Goal: Task Accomplishment & Management: Contribute content

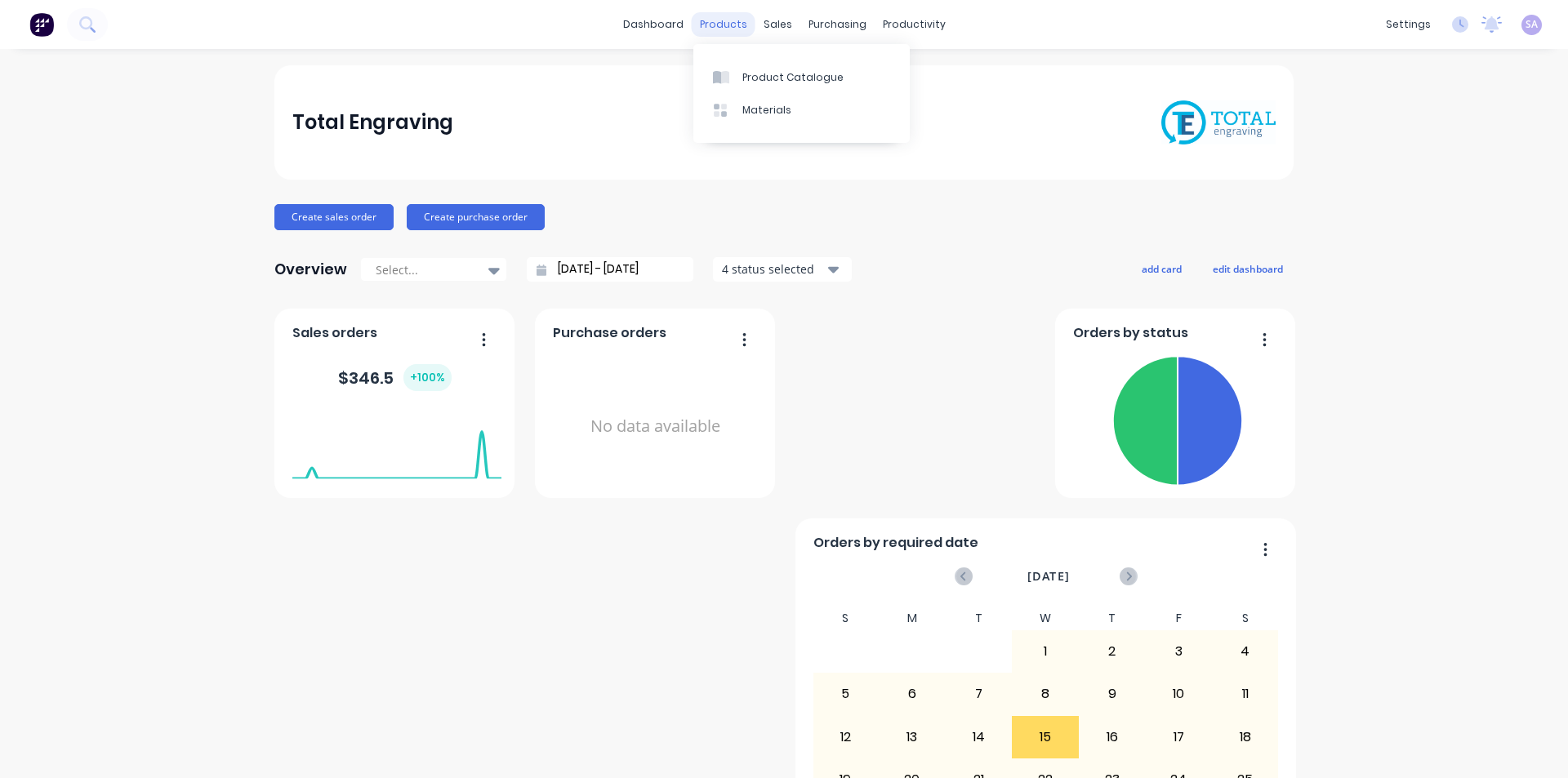
click at [716, 19] on div "products" at bounding box center [724, 24] width 63 height 25
click at [744, 75] on div "Product Catalogue" at bounding box center [793, 77] width 101 height 15
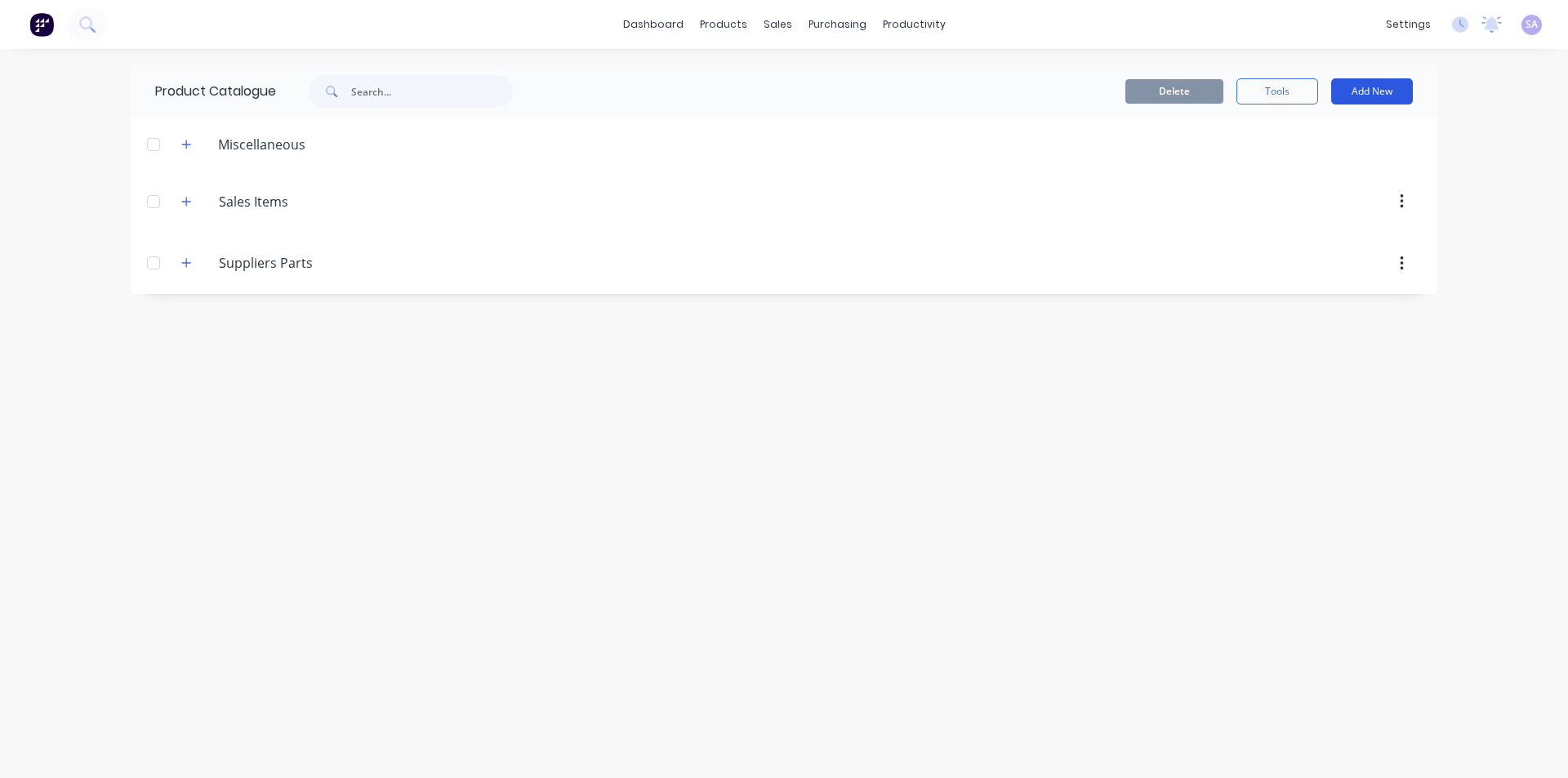
click at [1366, 88] on button "Add New" at bounding box center [1372, 91] width 82 height 26
click at [1314, 169] on div "Product" at bounding box center [1335, 166] width 126 height 24
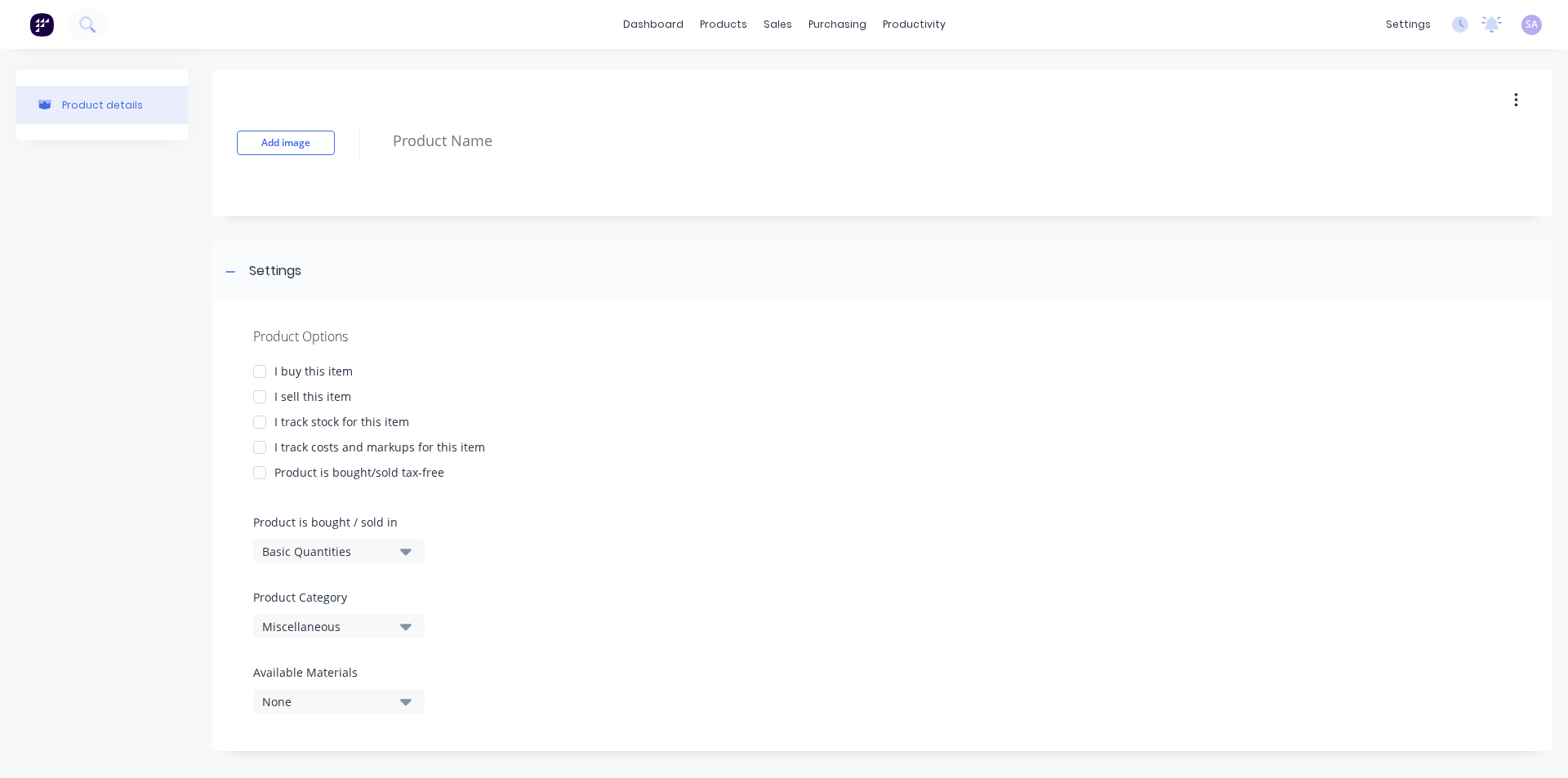
drag, startPoint x: 276, startPoint y: 134, endPoint x: 299, endPoint y: 121, distance: 26.4
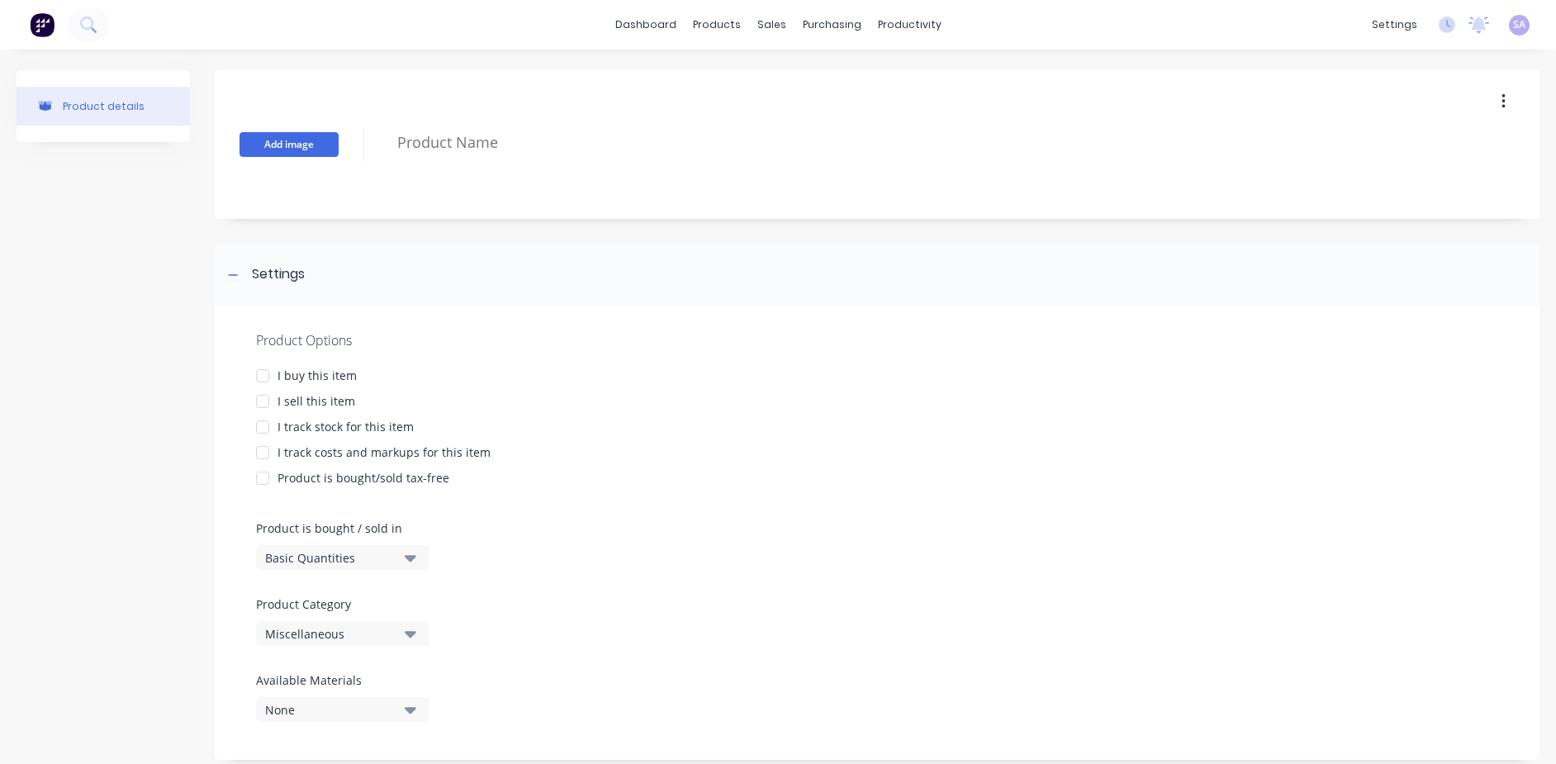
drag, startPoint x: 308, startPoint y: 123, endPoint x: 302, endPoint y: 150, distance: 27.2
click at [302, 150] on button "Add image" at bounding box center [289, 144] width 99 height 25
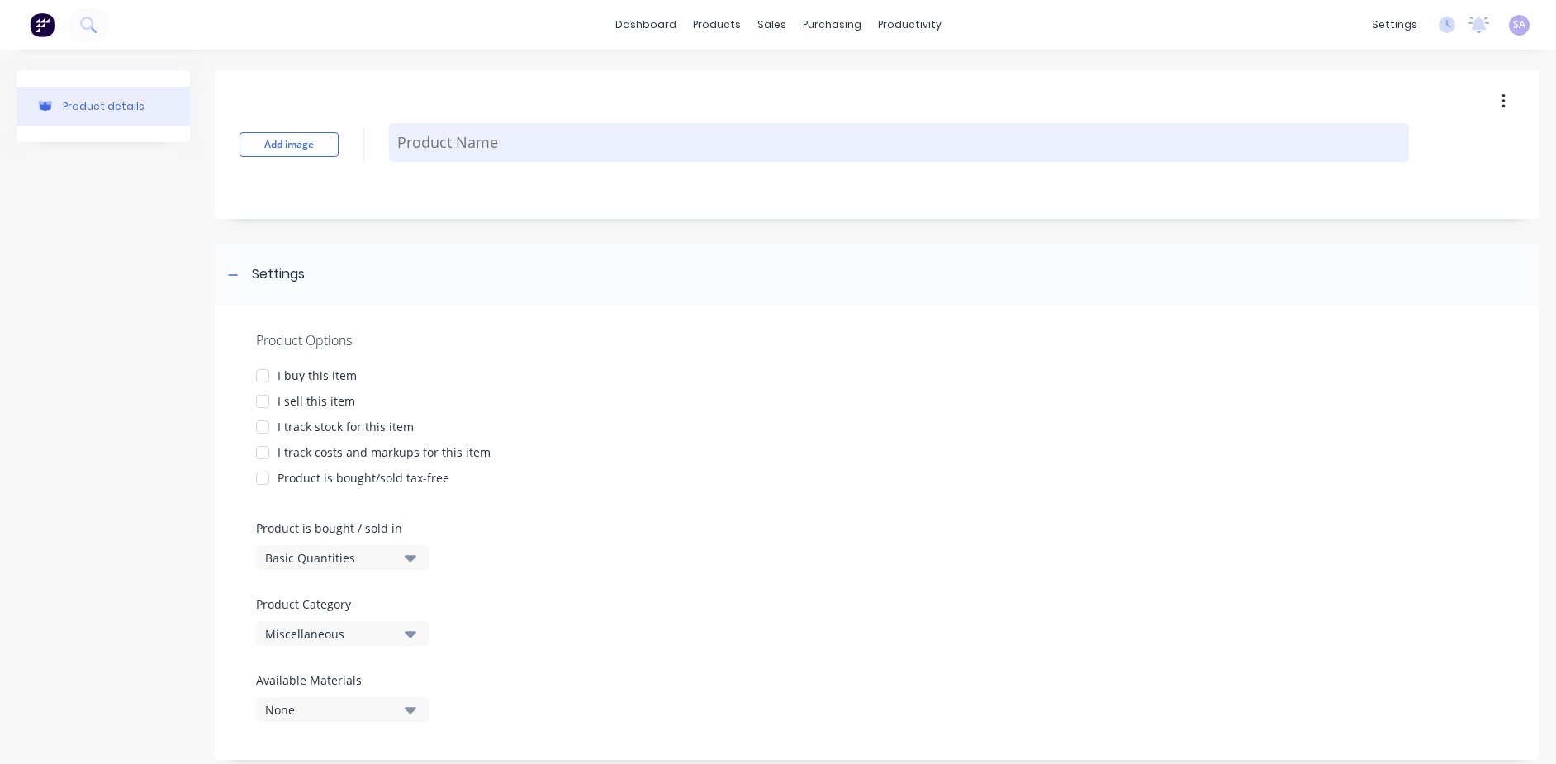
click at [449, 141] on textarea at bounding box center [899, 142] width 1020 height 39
type textarea "x"
type textarea "1"
type textarea "x"
type textarea "11"
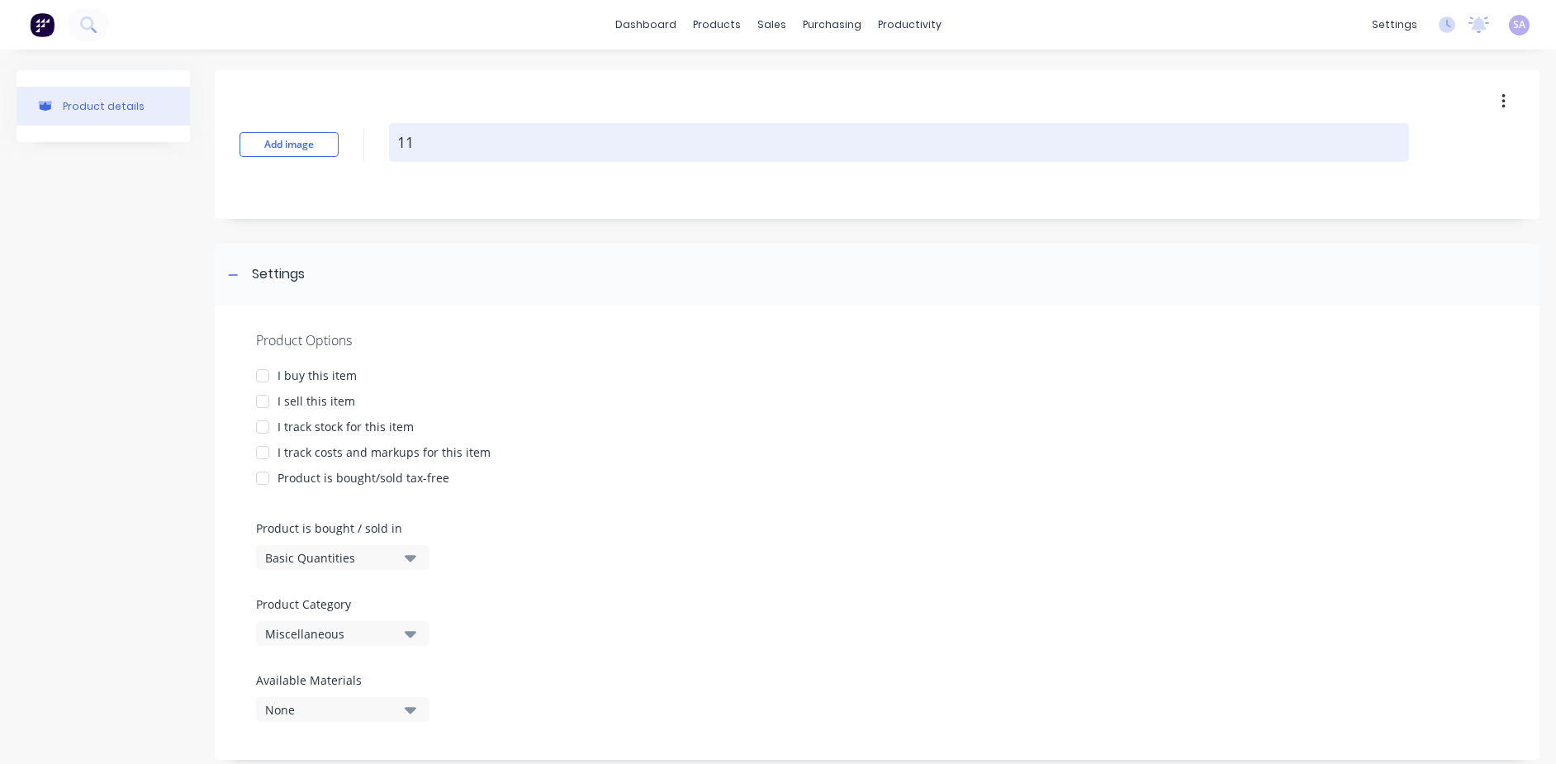
type textarea "x"
type textarea "110"
type textarea "x"
type textarea "110x"
type textarea "x"
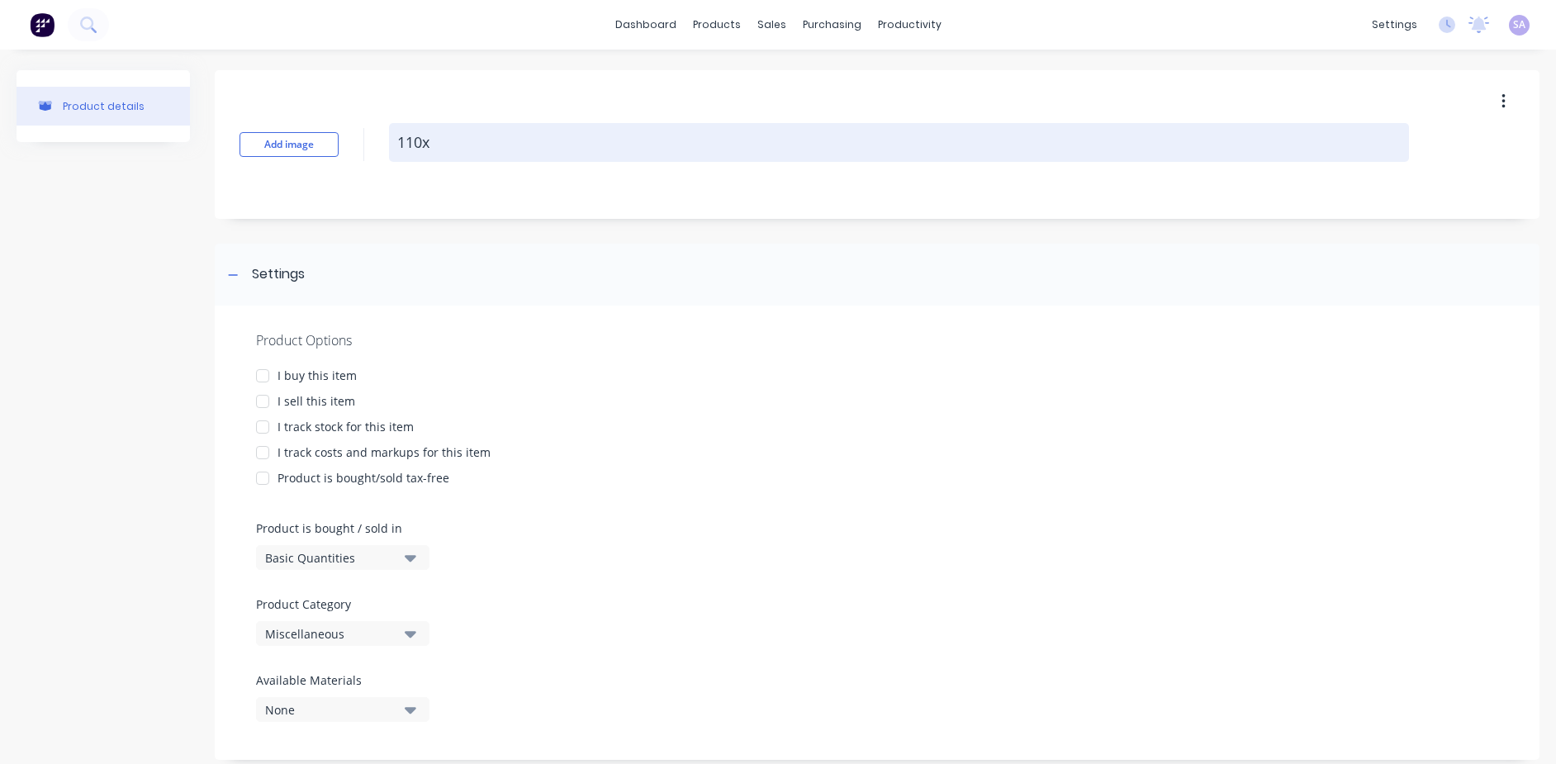
type textarea "110x1"
type textarea "x"
type textarea "110x13"
type textarea "x"
type textarea "110x13x"
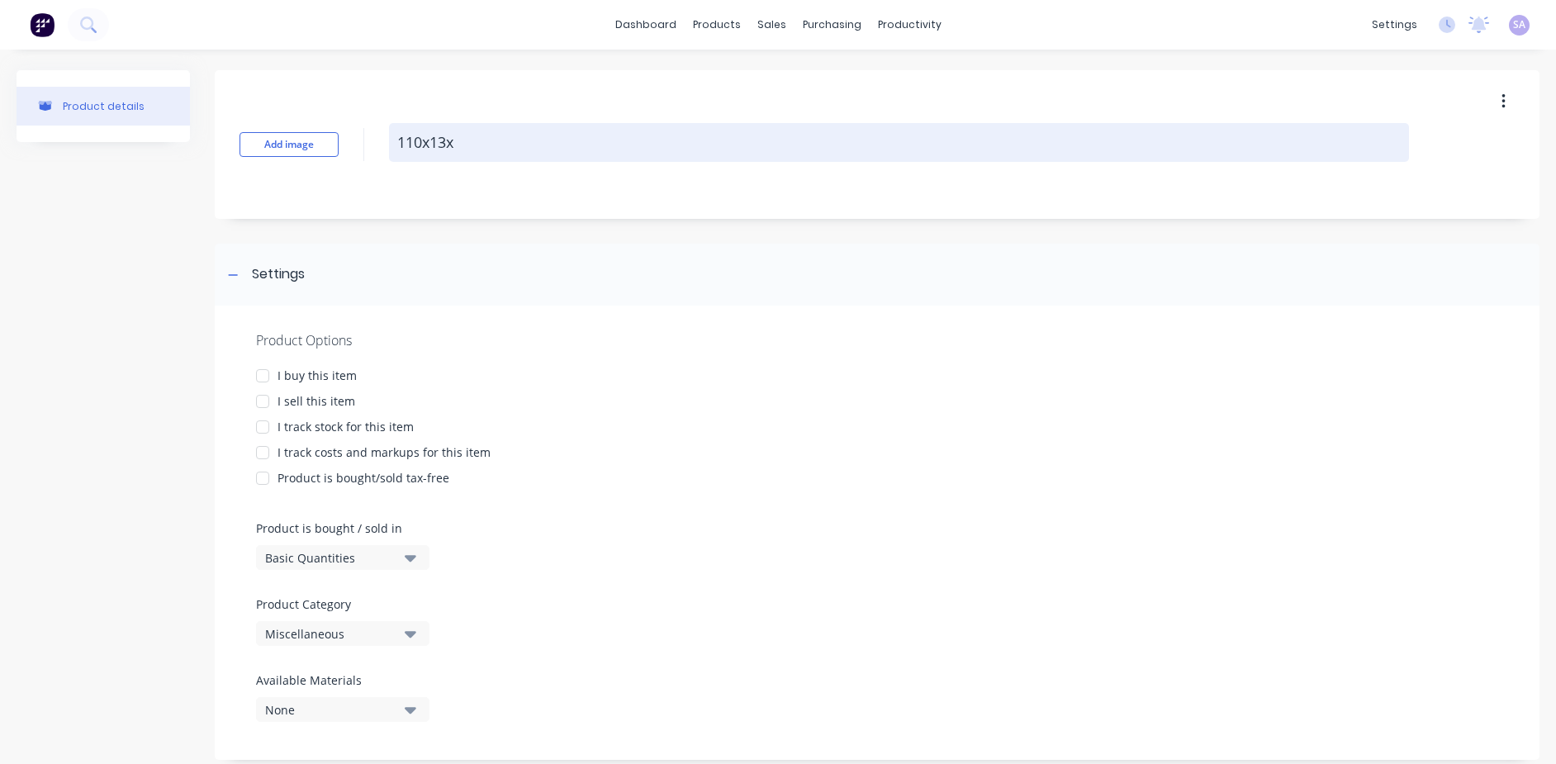
type textarea "x"
type textarea "110x13x."
type textarea "x"
type textarea "110x13x.5"
type textarea "x"
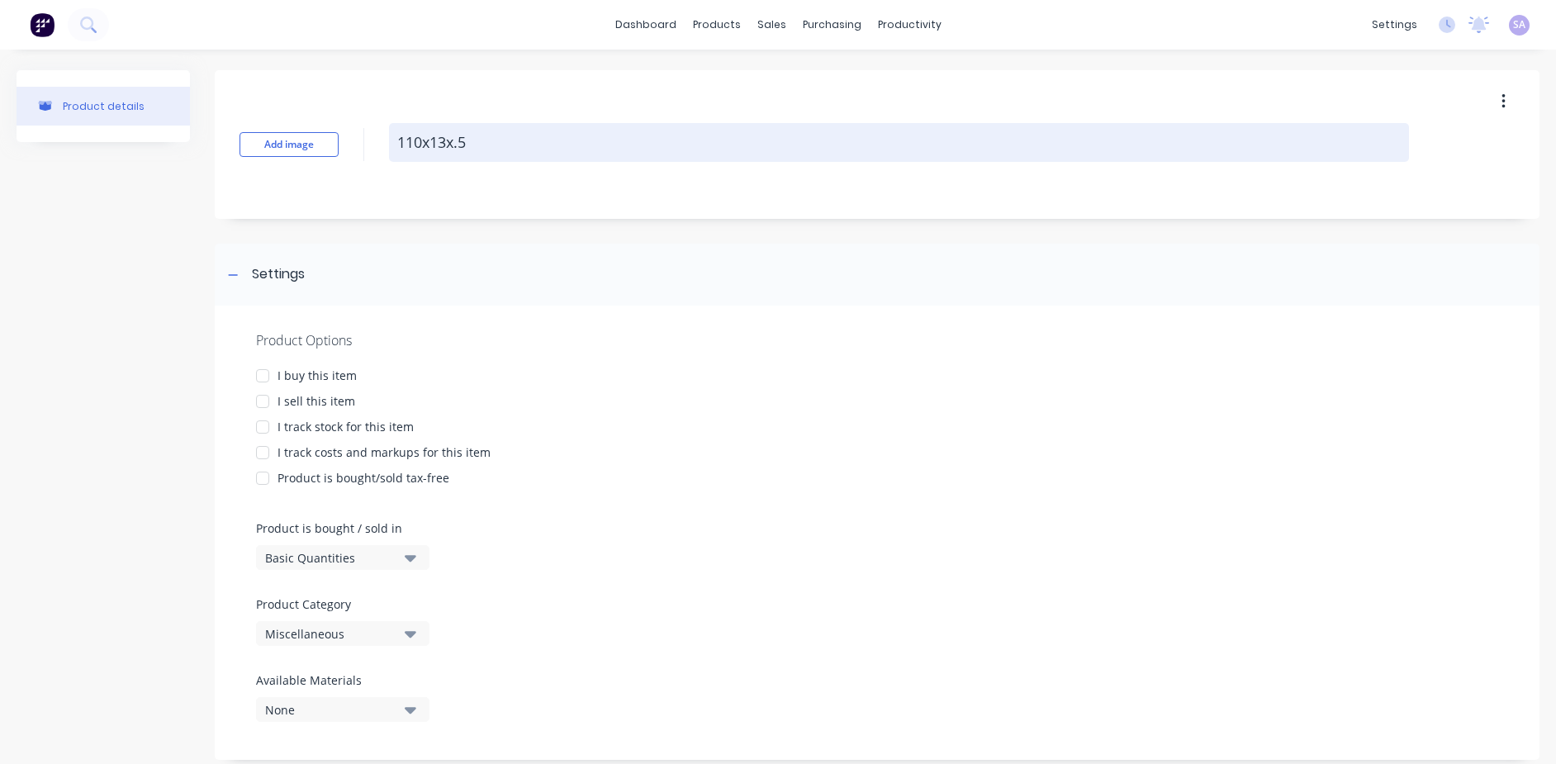
type textarea "110x13x.5"
type textarea "x"
type textarea "110x13x.5 C"
type textarea "x"
type textarea "110x13x.5 Ca"
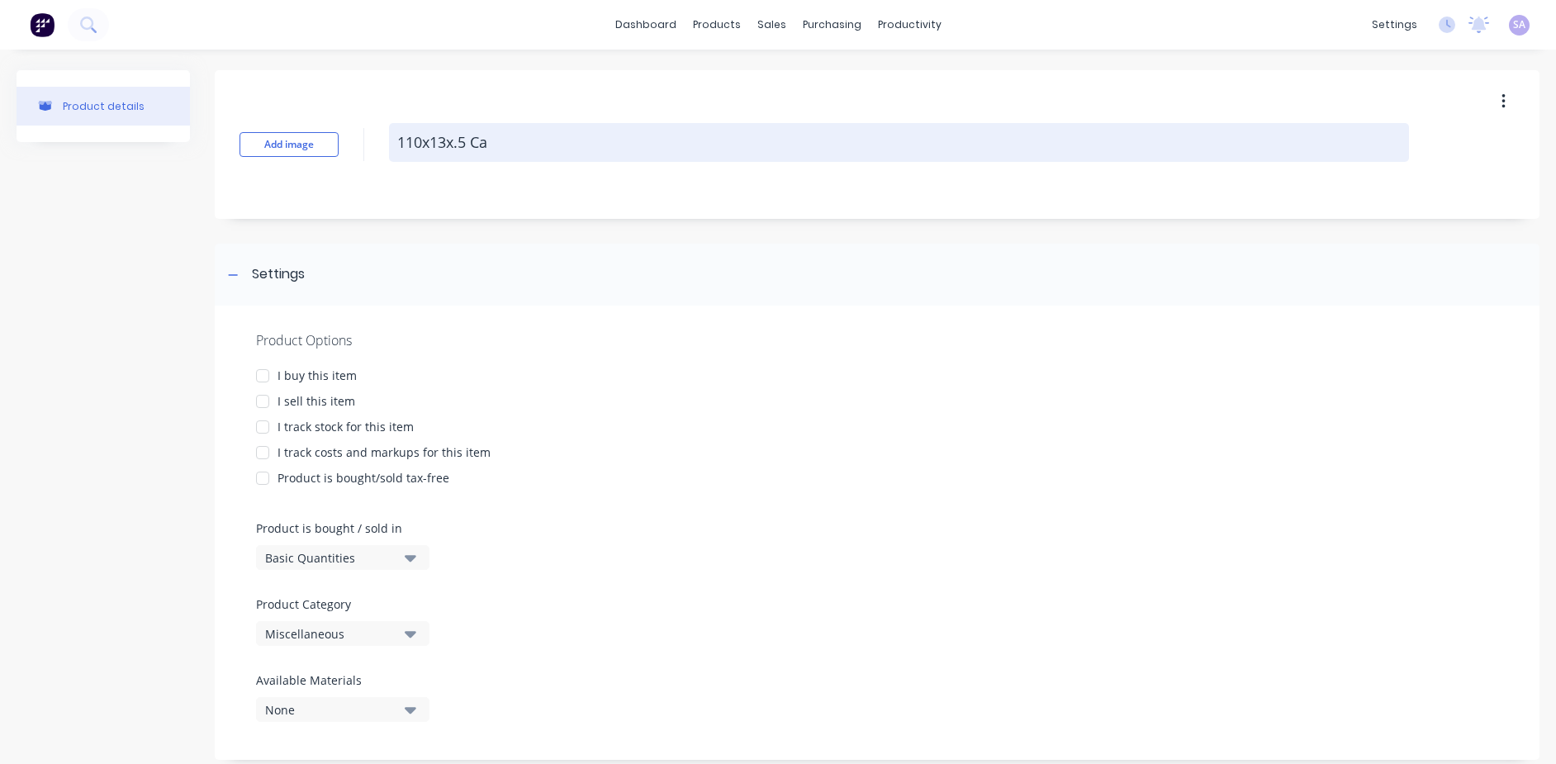
type textarea "x"
type textarea "110x13x.5 Cab"
type textarea "x"
type textarea "110x13x.5 Cabl"
type textarea "x"
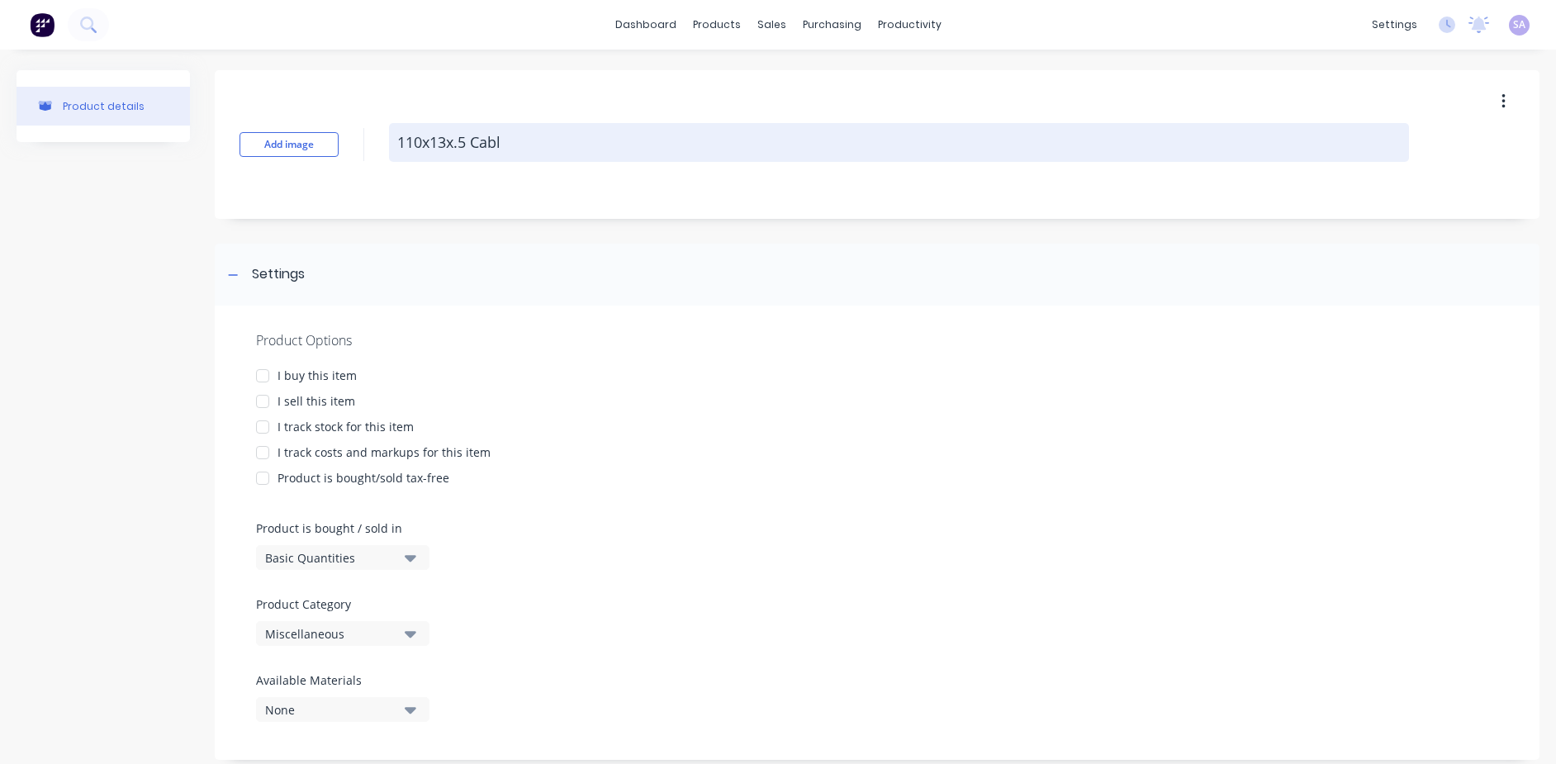
type textarea "110x13x.5 Cable"
type textarea "x"
type textarea "110x13x.5 Cable"
type textarea "x"
type textarea "110x13x.5 Cable M"
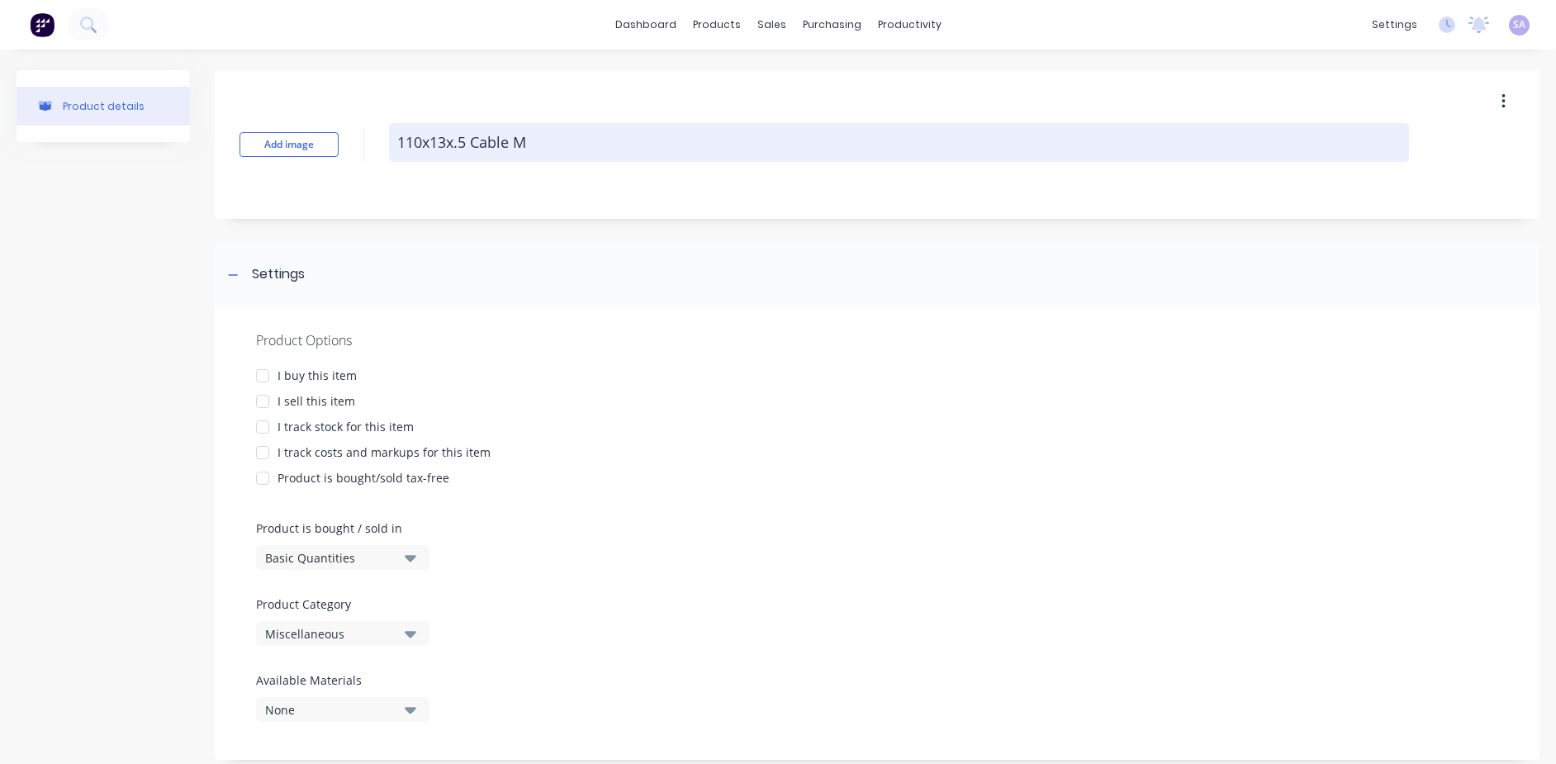
type textarea "x"
type textarea "110x13x.5 Cable Ma"
type textarea "x"
type textarea "110x13x.5 Cable Mar"
type textarea "x"
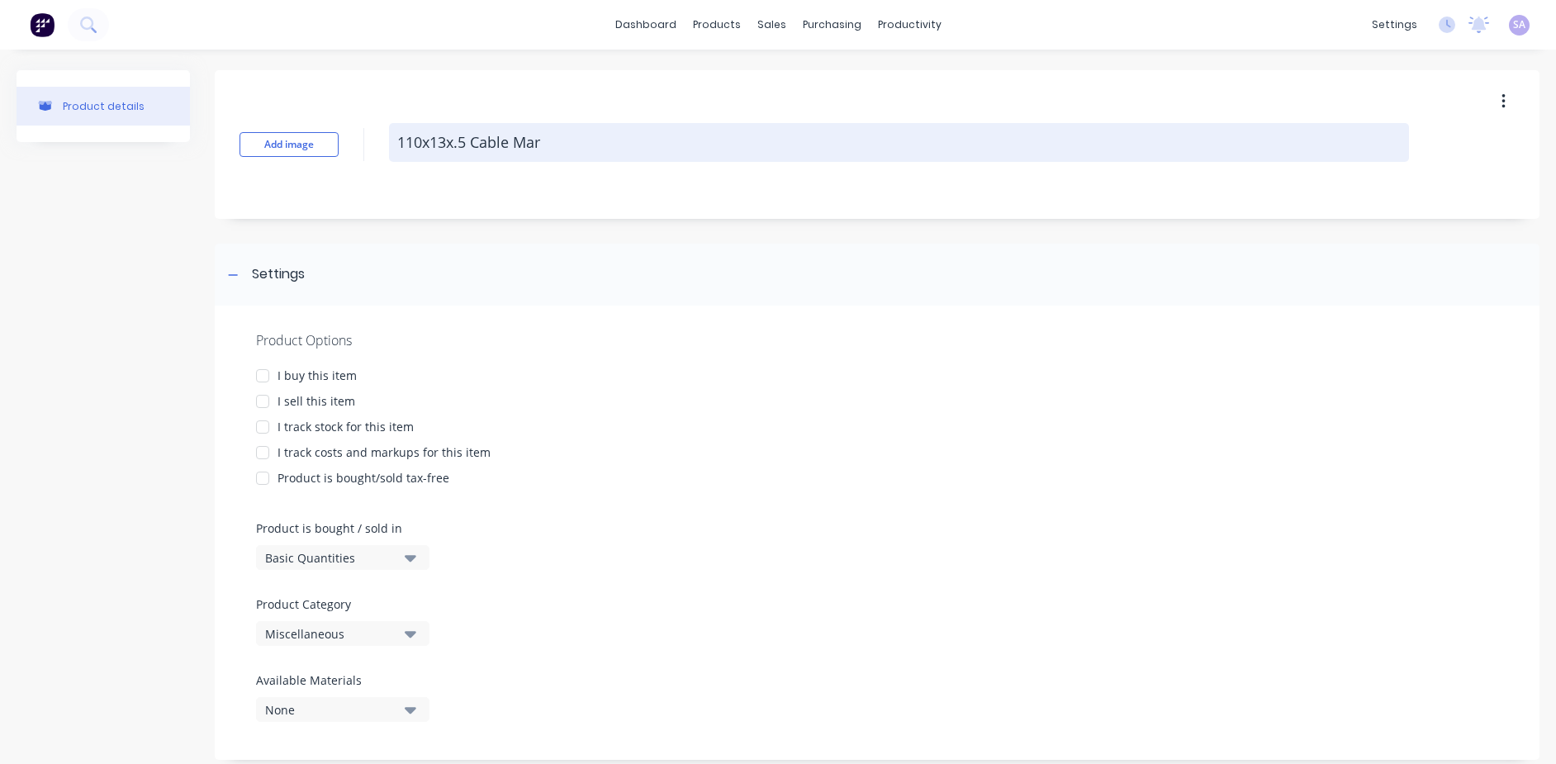
type textarea "110x13x.5 Cable Mark"
type textarea "x"
type textarea "110x13x.5 Cable Marke"
type textarea "x"
type textarea "110x13x.5 Cable Marker"
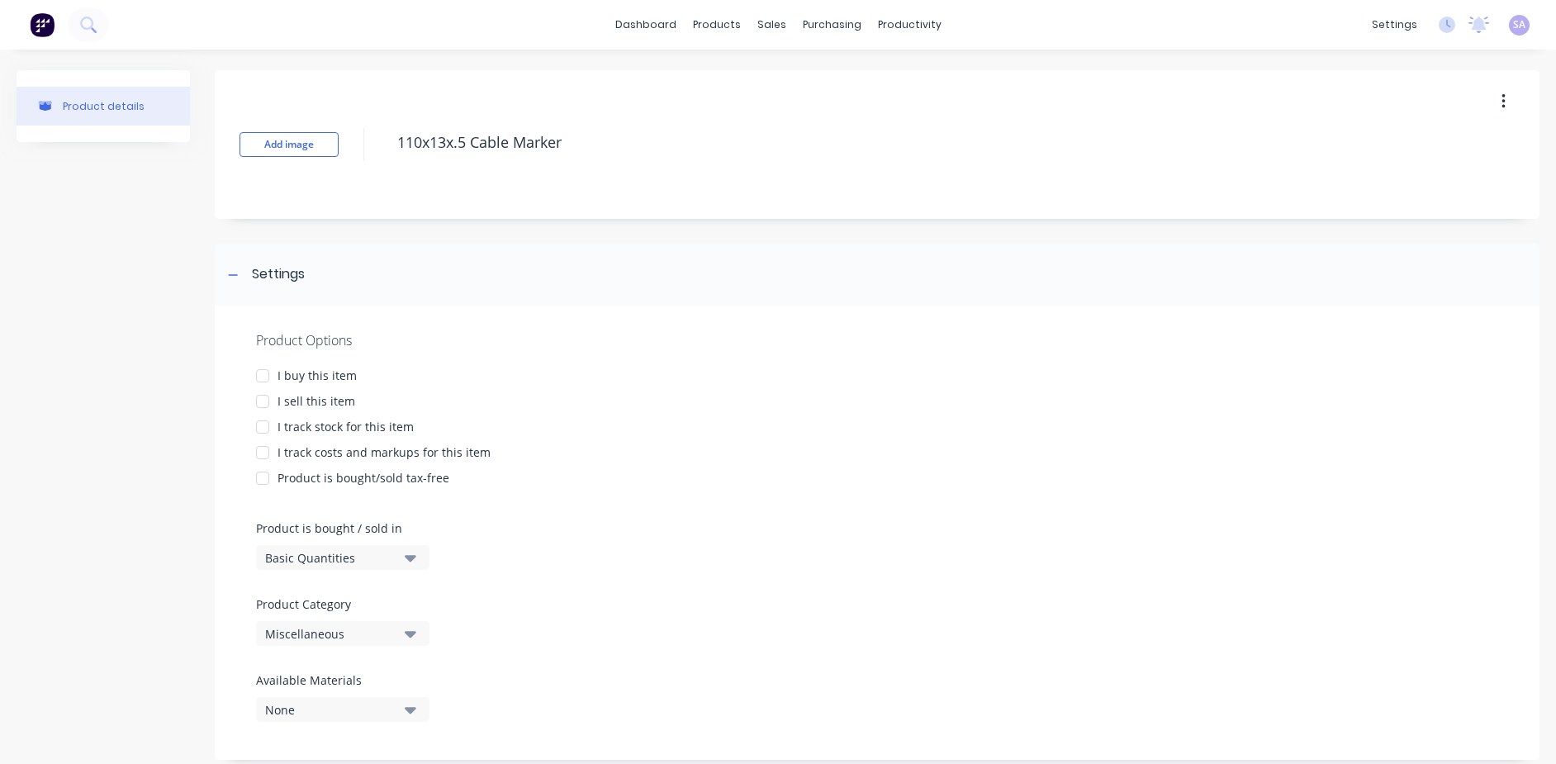
type textarea "x"
type textarea "110x13x.5 Cable Marker"
type textarea "x"
type textarea "110x13x.5 Cable Marker -"
type textarea "x"
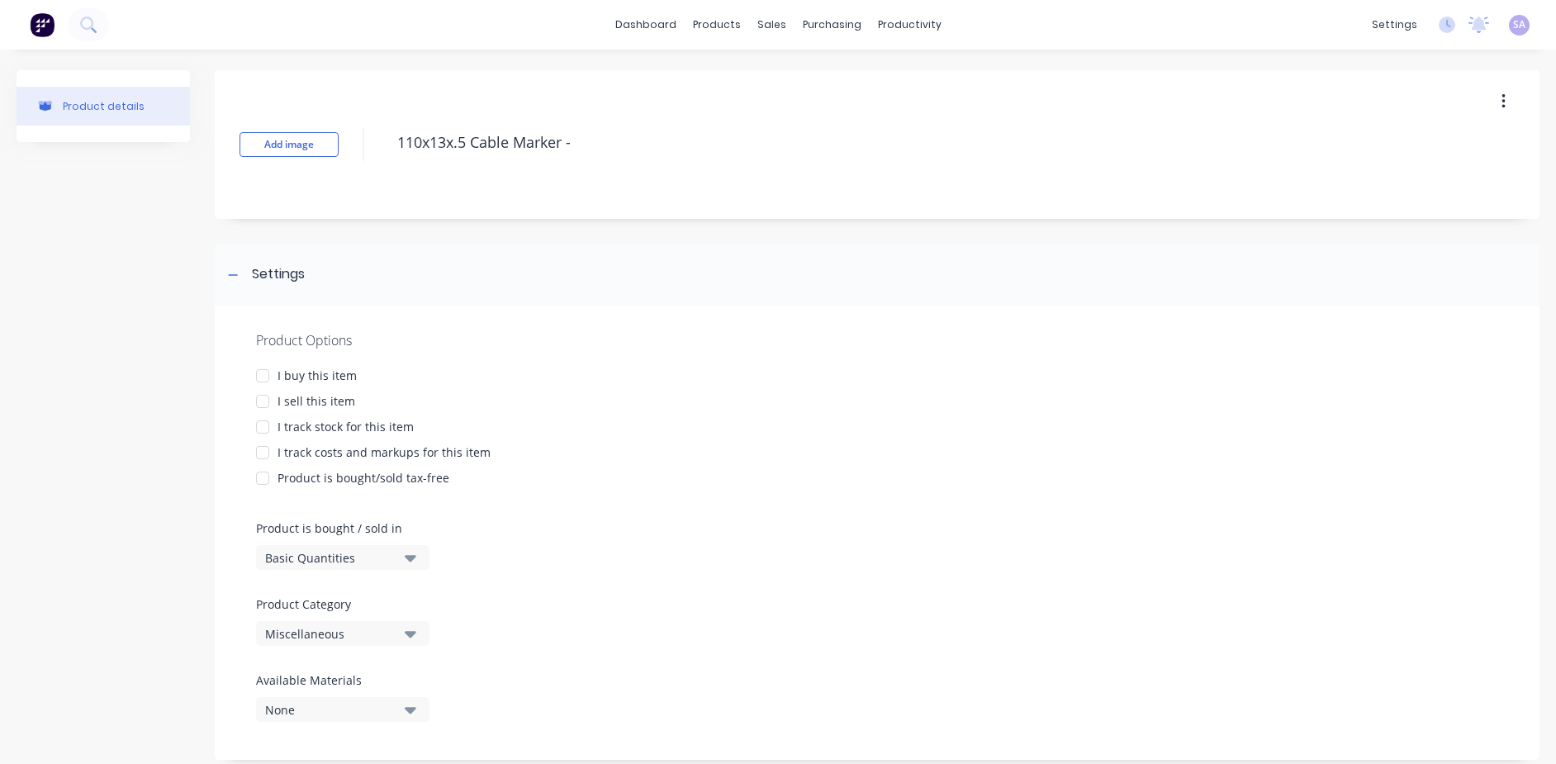
type textarea "110x13x.5 Cable Marker -"
click at [263, 375] on div at bounding box center [262, 375] width 33 height 33
type textarea "x"
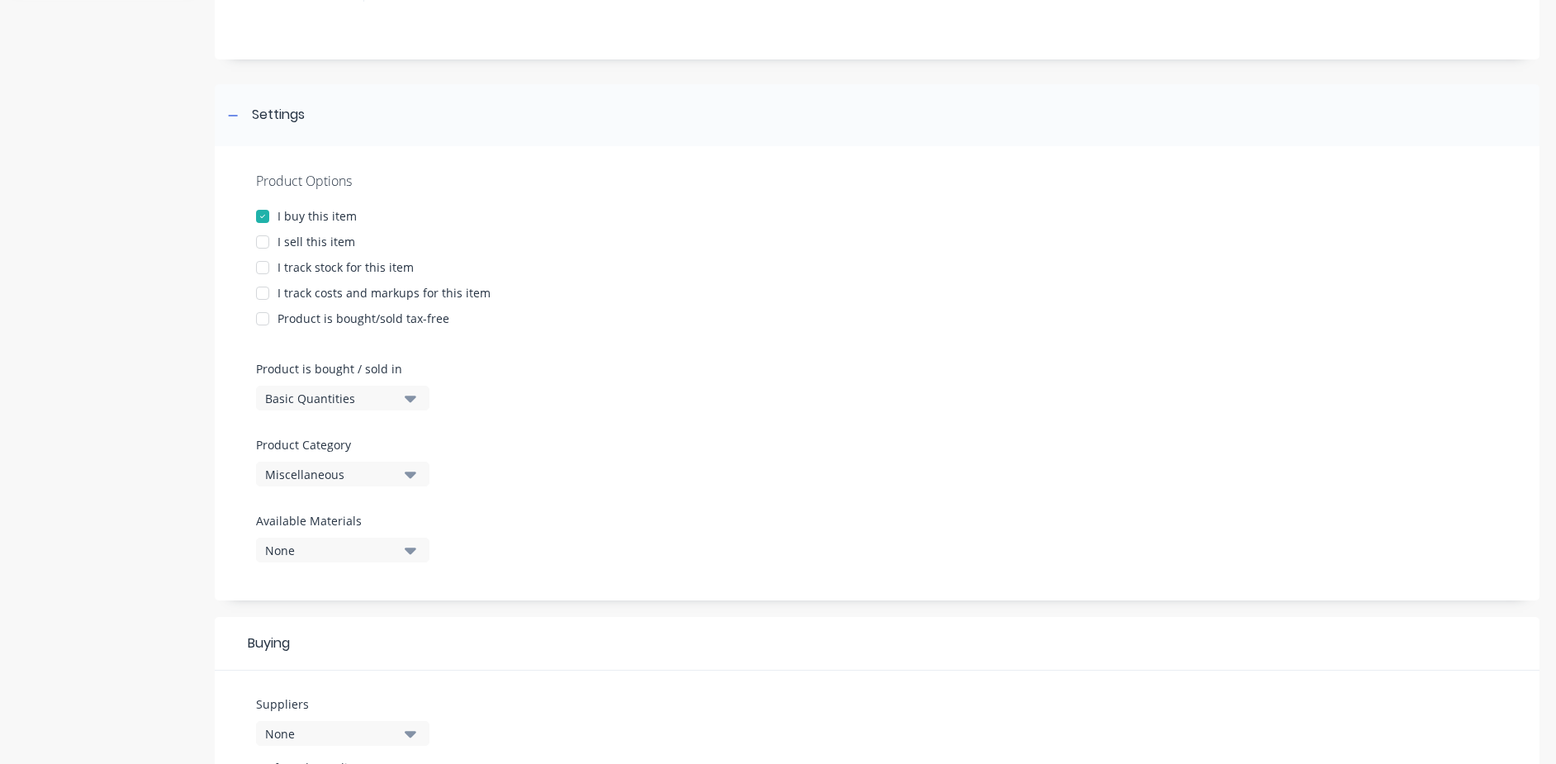
scroll to position [165, 0]
type textarea "110x13x.5 Cable Marker -"
click at [416, 456] on button "Miscellaneous" at bounding box center [342, 468] width 173 height 25
type textarea "x"
type textarea "110x13x.5 Cable Marker -"
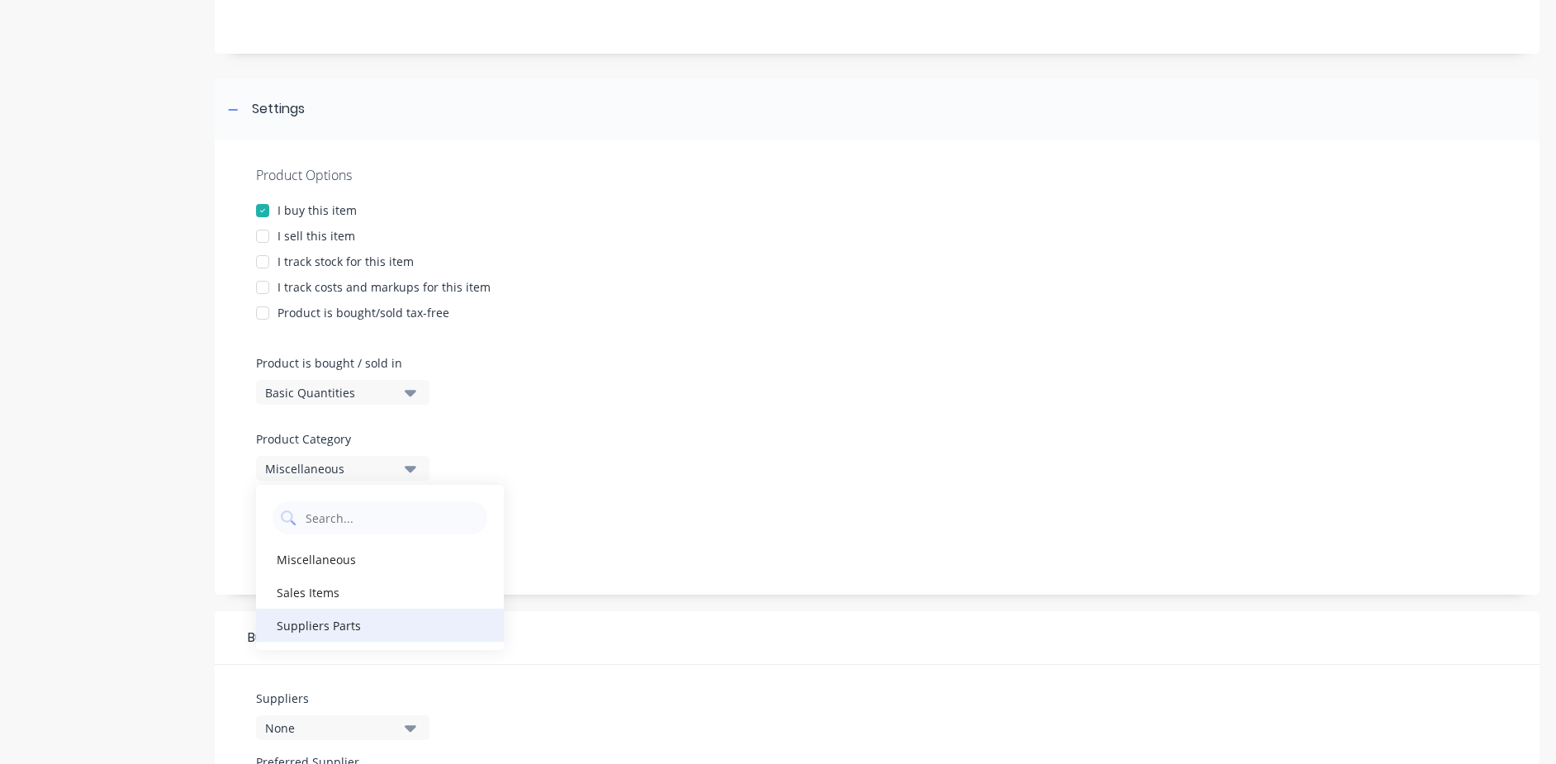
click at [368, 609] on div "Suppliers Parts" at bounding box center [380, 625] width 248 height 33
type textarea "x"
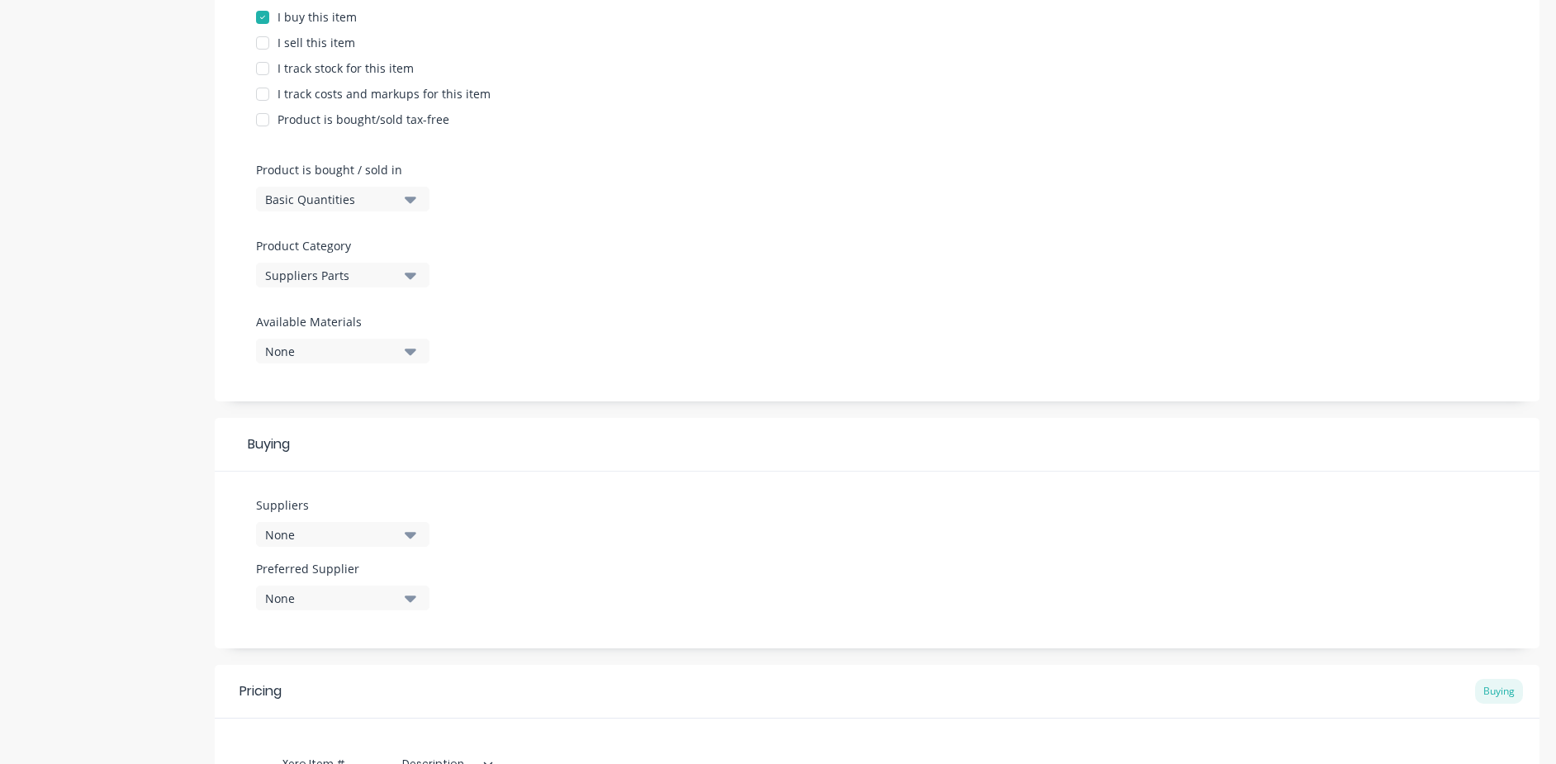
scroll to position [413, 0]
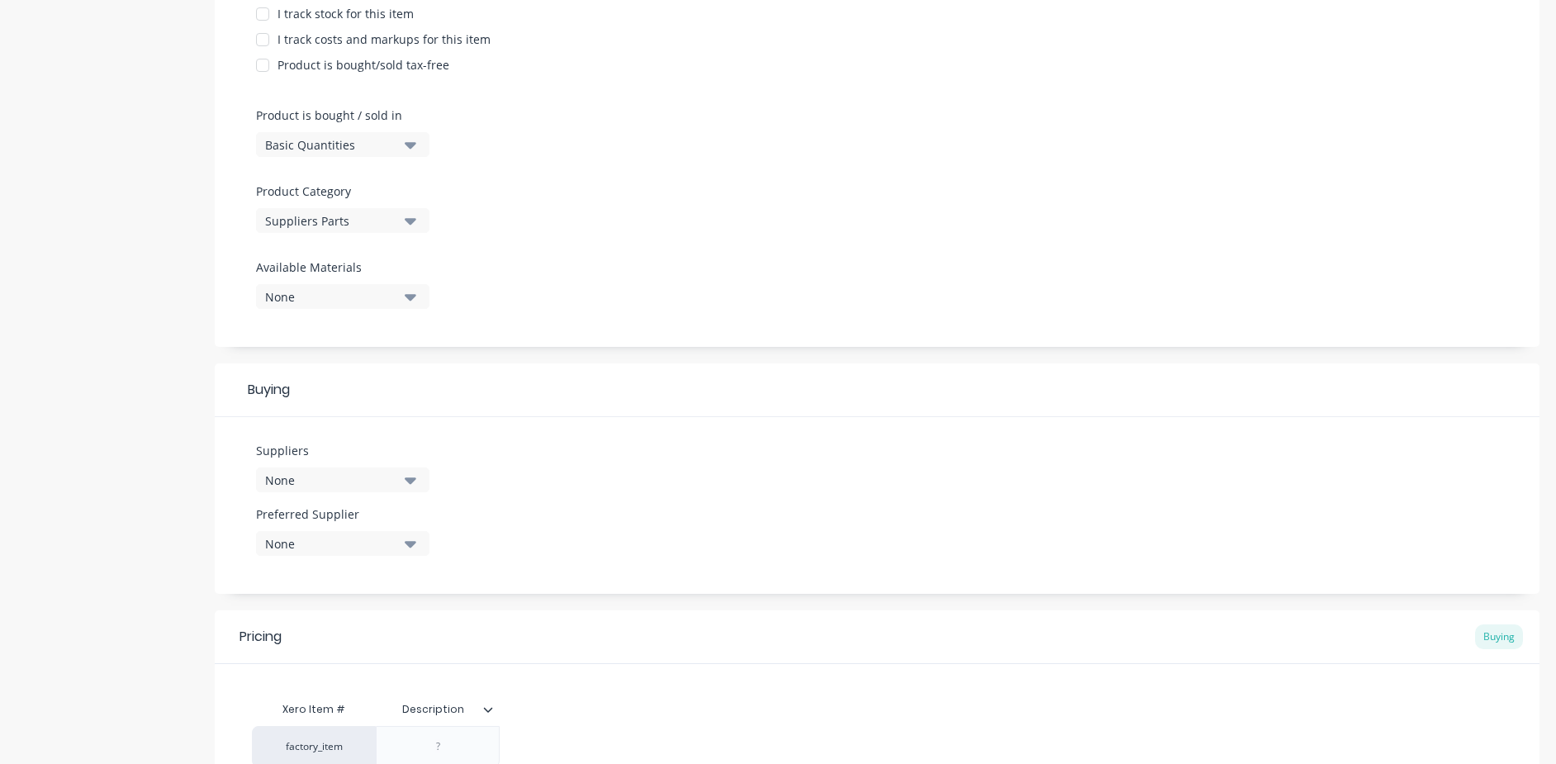
click at [408, 471] on icon "button" at bounding box center [411, 480] width 12 height 18
click at [368, 513] on input "text" at bounding box center [391, 529] width 175 height 33
type input "WireMarkers [GEOGRAPHIC_DATA]"
click at [596, 496] on div "Suppliers None WireMarkers [GEOGRAPHIC_DATA] No options... Preferred Supplier N…" at bounding box center [877, 505] width 1325 height 177
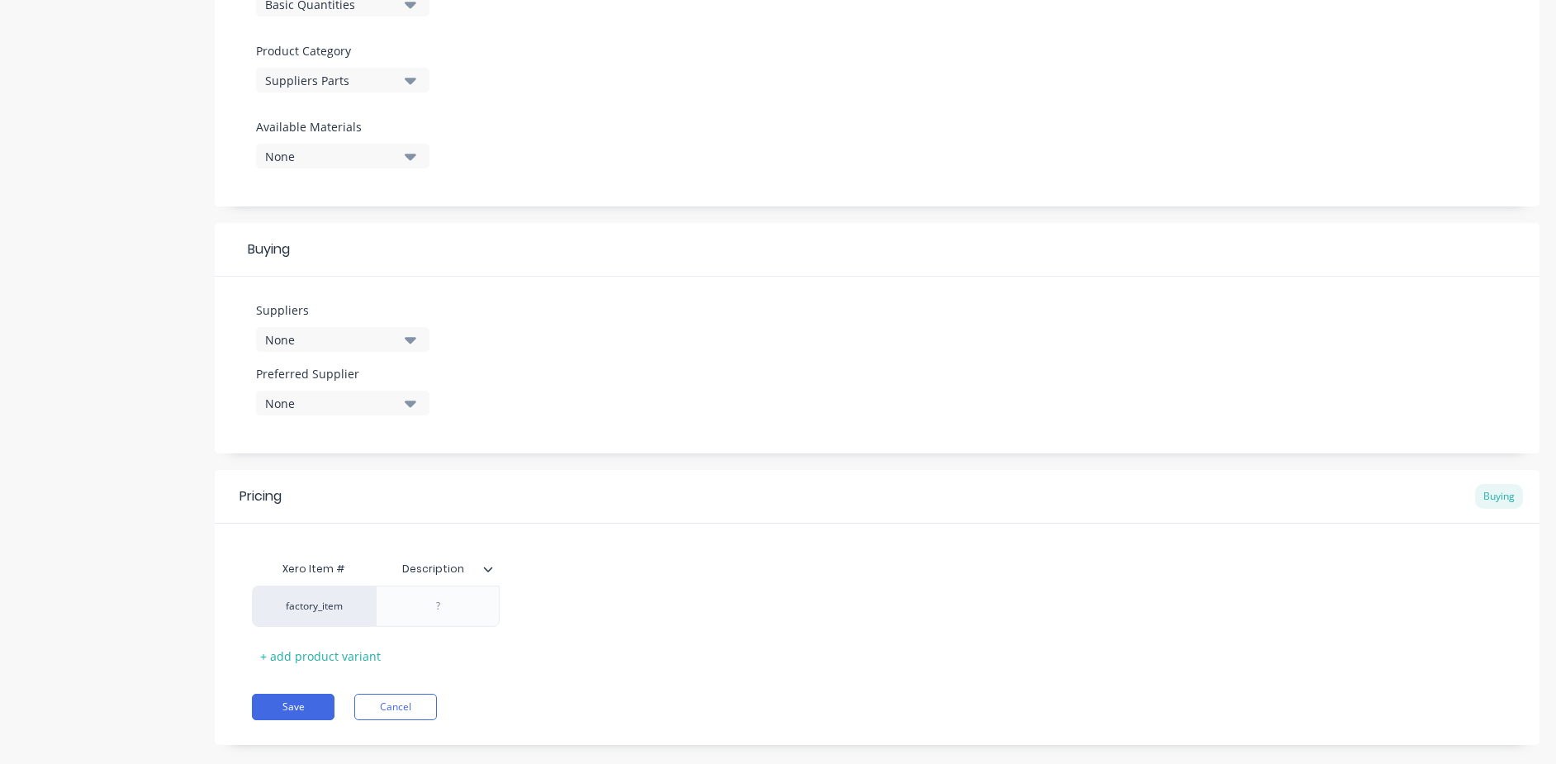
scroll to position [559, 0]
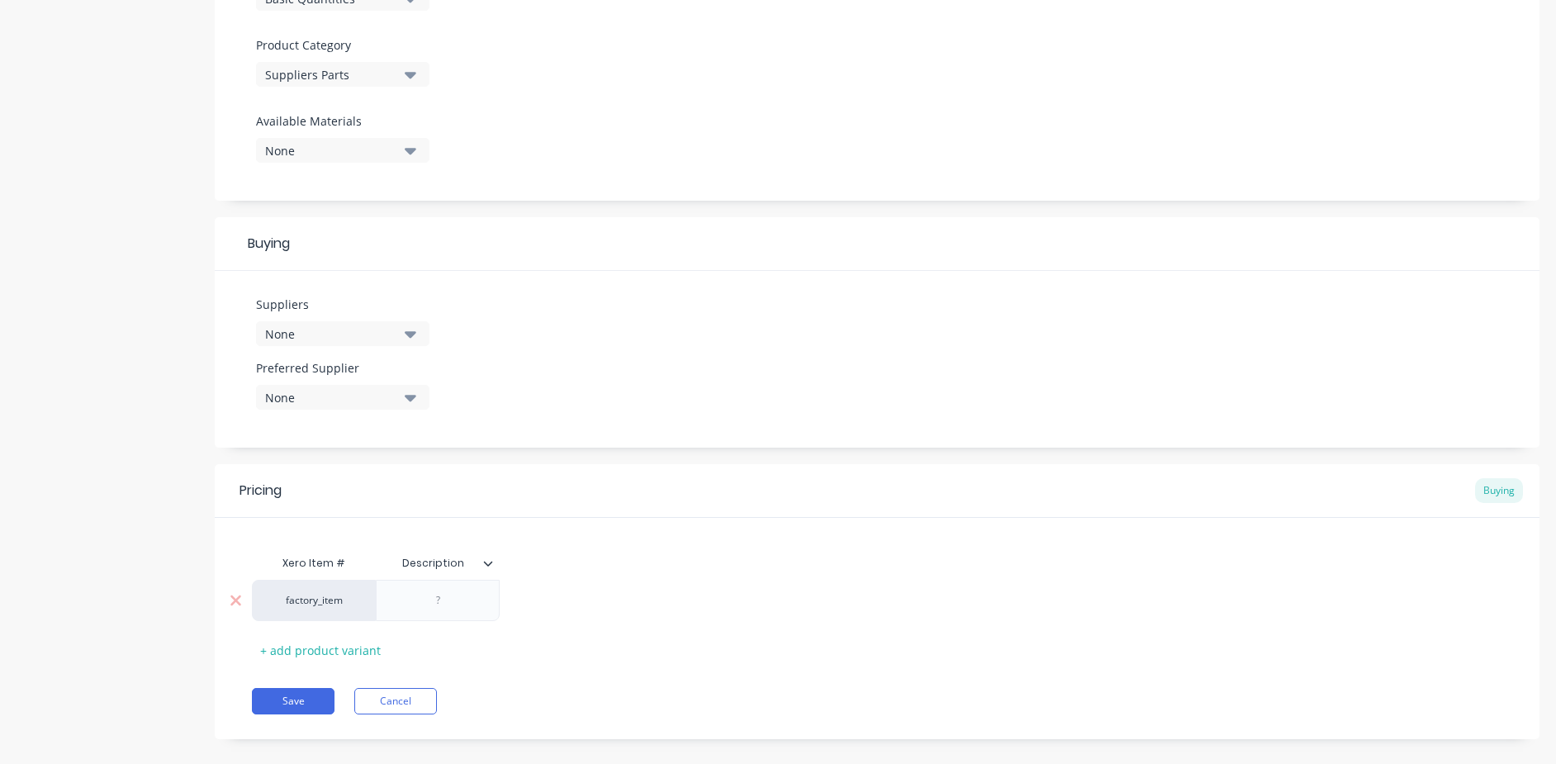
click at [455, 590] on div at bounding box center [438, 600] width 83 height 21
click at [367, 596] on div "factory_item" at bounding box center [314, 600] width 124 height 41
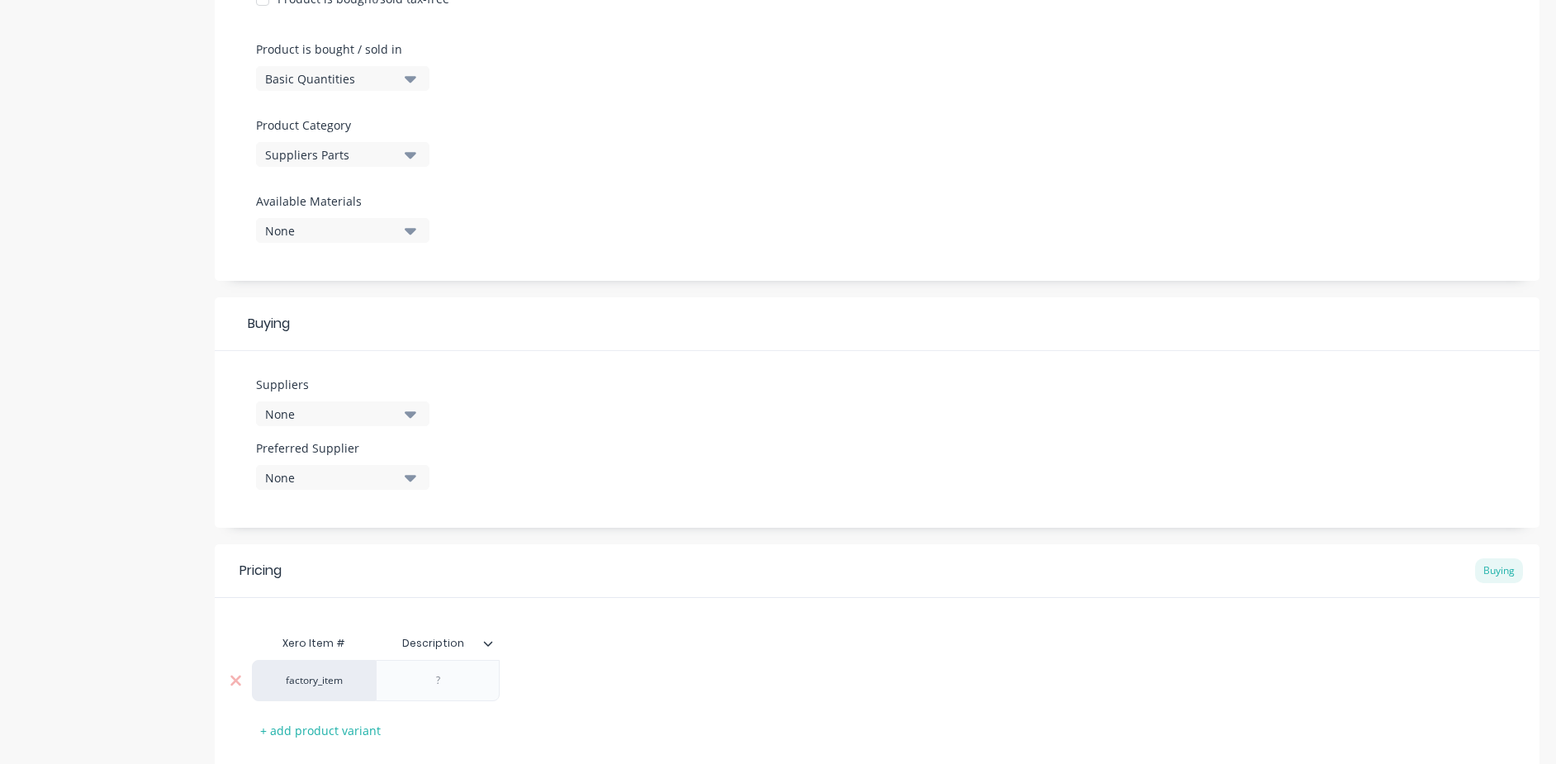
scroll to position [311, 0]
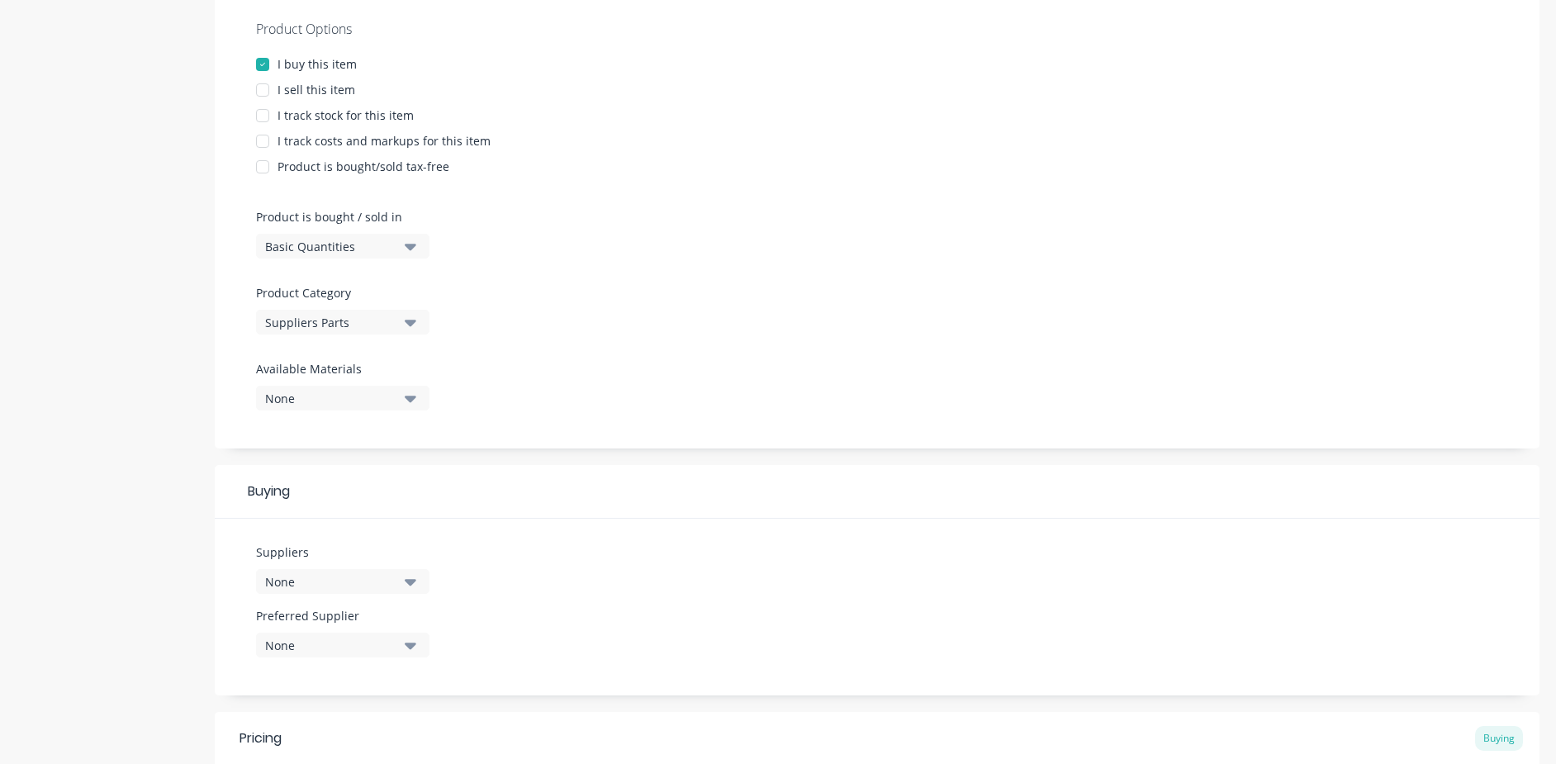
type textarea "x"
click at [416, 572] on icon "button" at bounding box center [411, 581] width 12 height 18
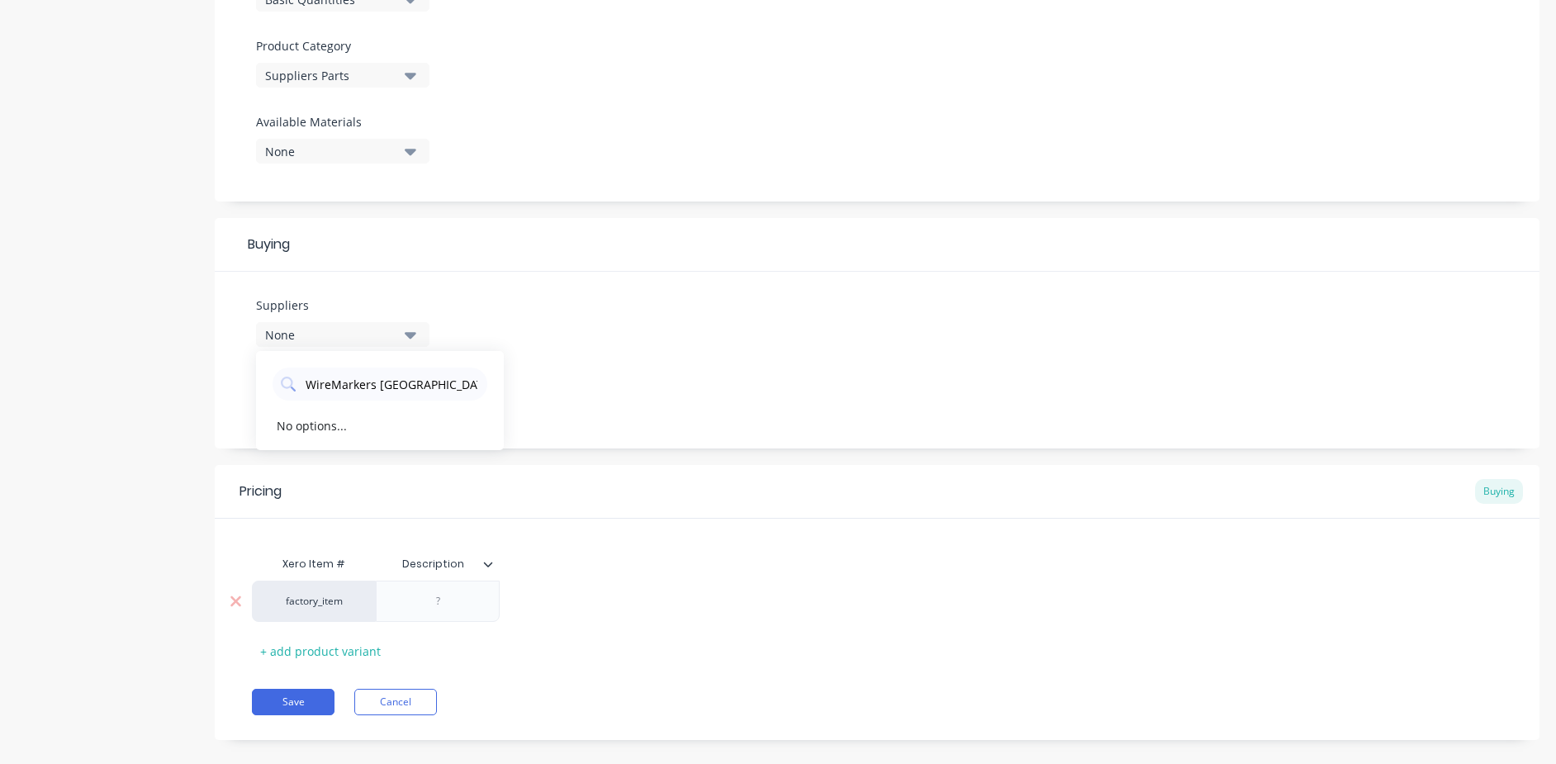
scroll to position [559, 0]
click at [380, 408] on div "No options..." at bounding box center [380, 424] width 248 height 33
click at [672, 355] on div "Suppliers None WireMarkers [GEOGRAPHIC_DATA] No options... Preferred Supplier N…" at bounding box center [877, 359] width 1325 height 177
click at [455, 590] on div at bounding box center [438, 600] width 83 height 21
click at [702, 620] on div "Xero Item # Description factory_item SS31611013.5P + add product variant" at bounding box center [877, 605] width 1251 height 116
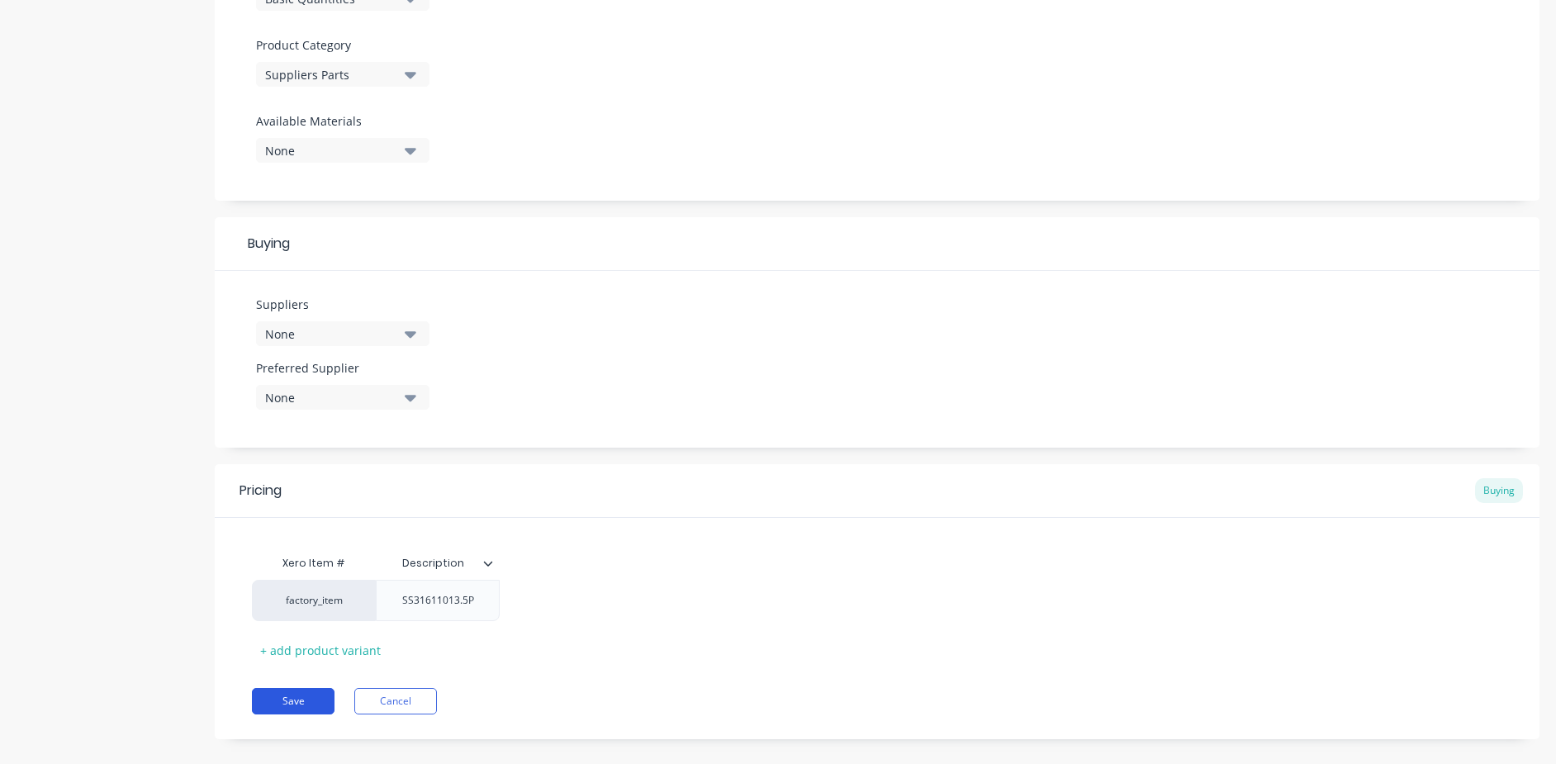
click at [295, 688] on button "Save" at bounding box center [293, 701] width 83 height 26
type textarea "x"
